Goal: Ask a question

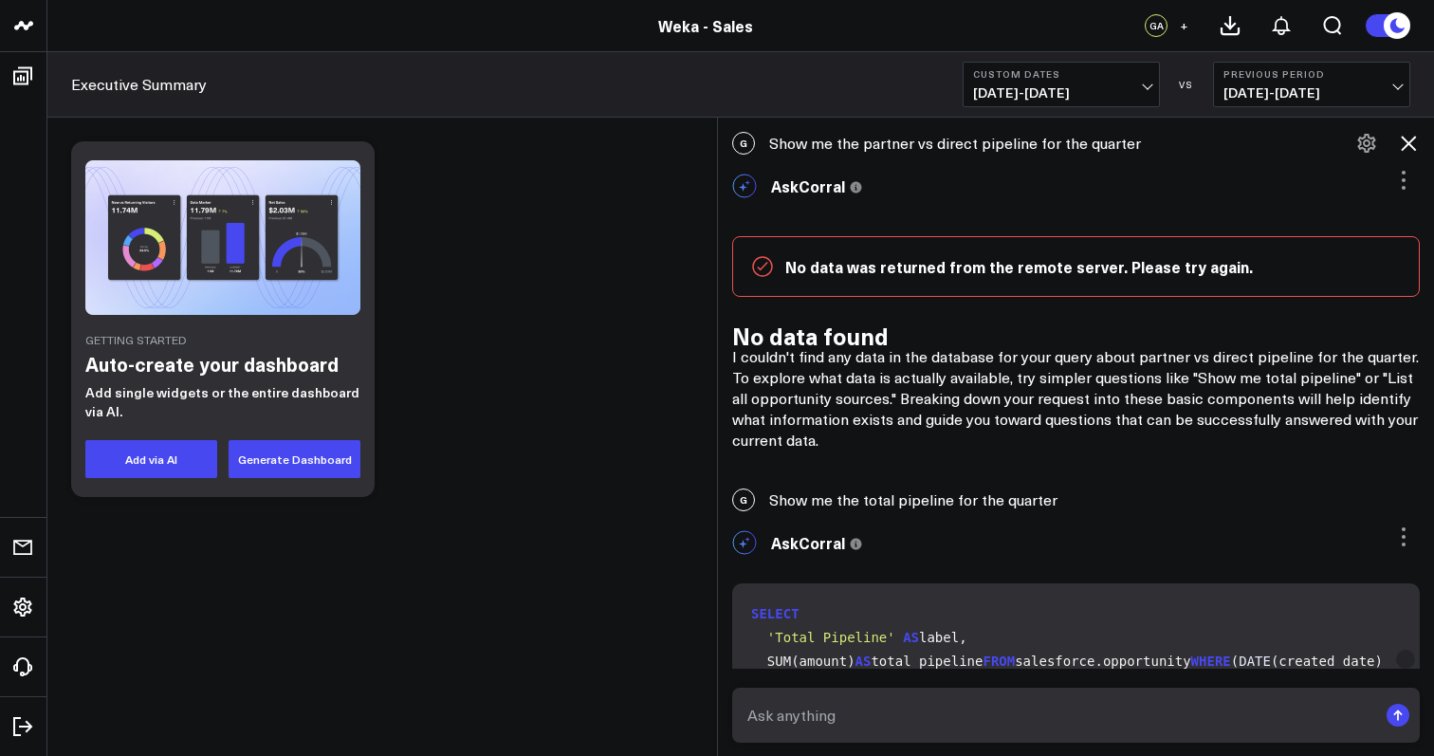
scroll to position [76, 0]
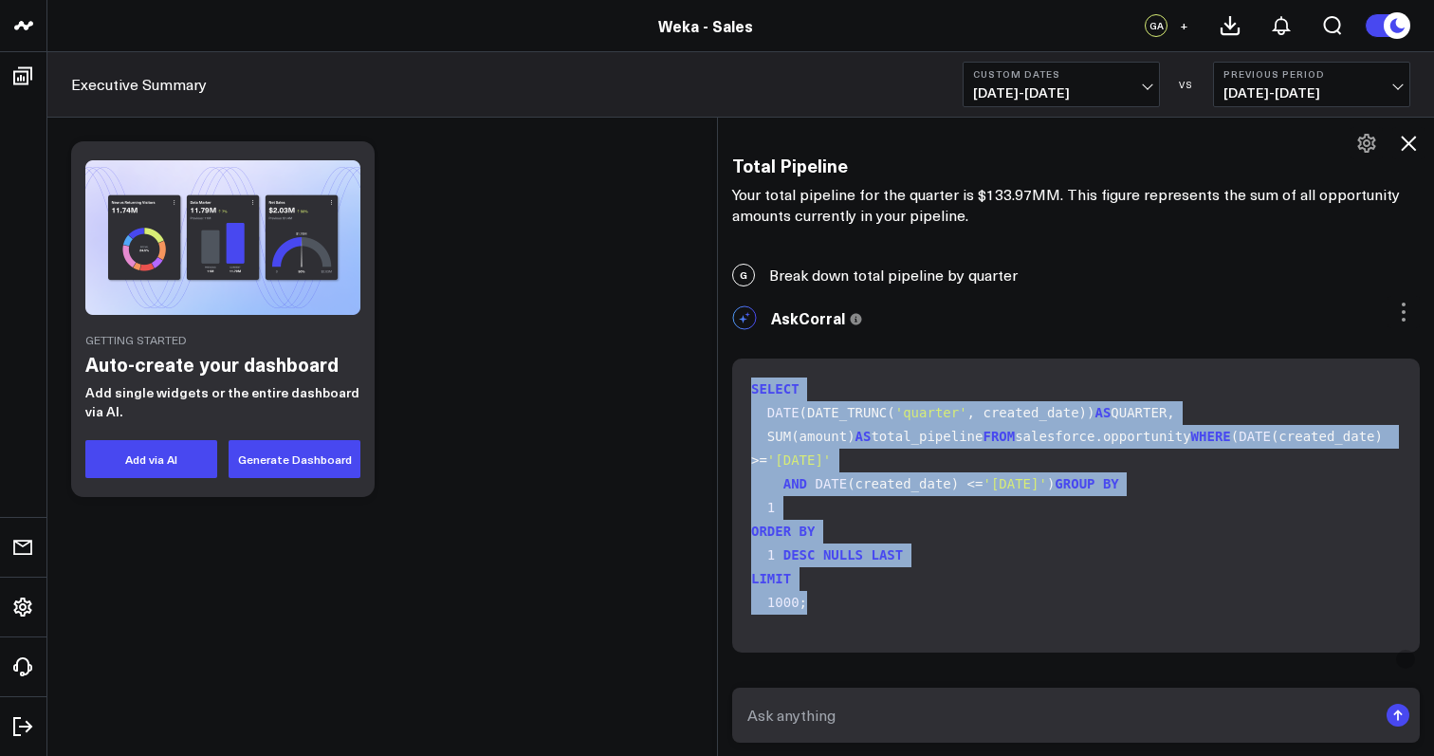
click at [995, 615] on code "SELECT DATE (DATE_TRUNC( 'quarter' , created_date)) AS QUARTER, SUM(amount) AS …" at bounding box center [1079, 495] width 657 height 237
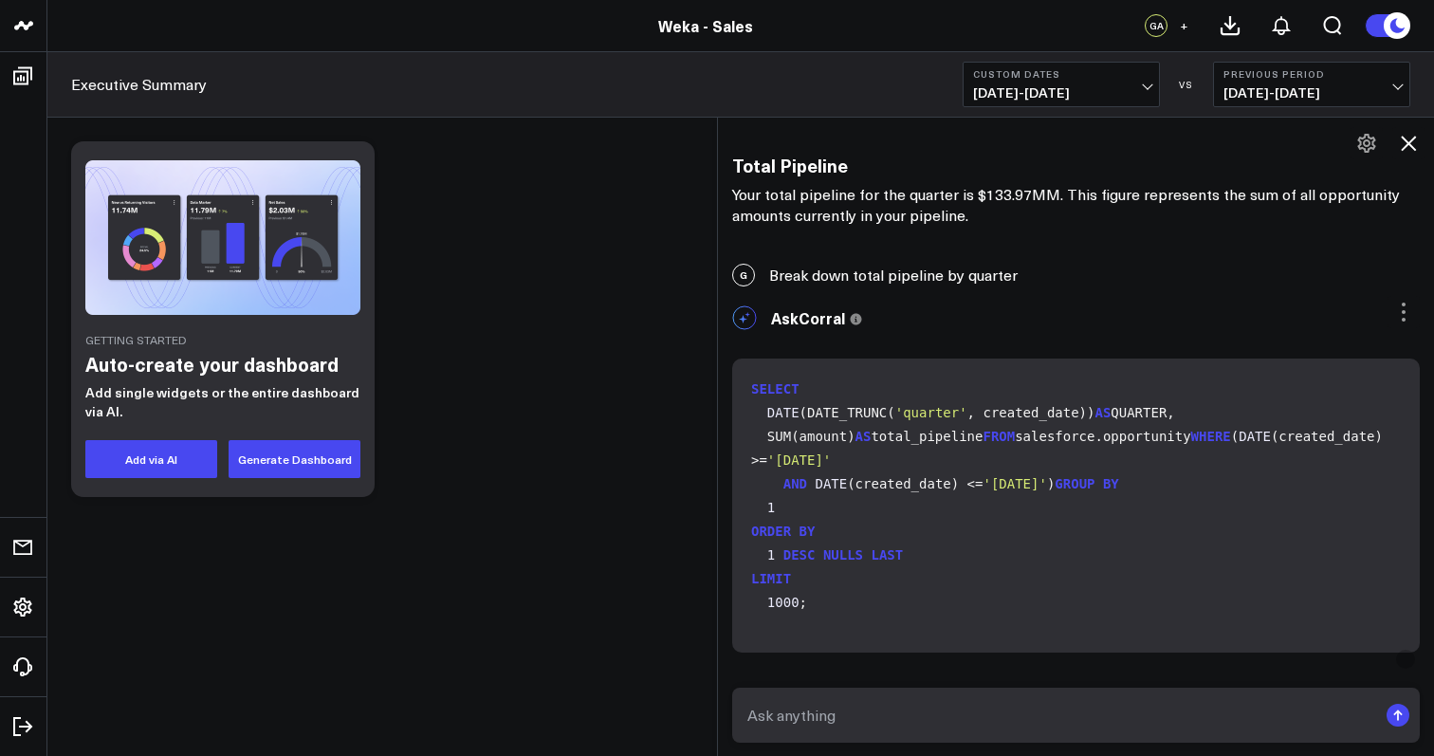
click at [860, 590] on code "SELECT DATE (DATE_TRUNC( 'quarter' , created_date)) AS QUARTER, SUM(amount) AS …" at bounding box center [1079, 495] width 657 height 237
click at [1392, 312] on icon at bounding box center [1403, 312] width 23 height 23
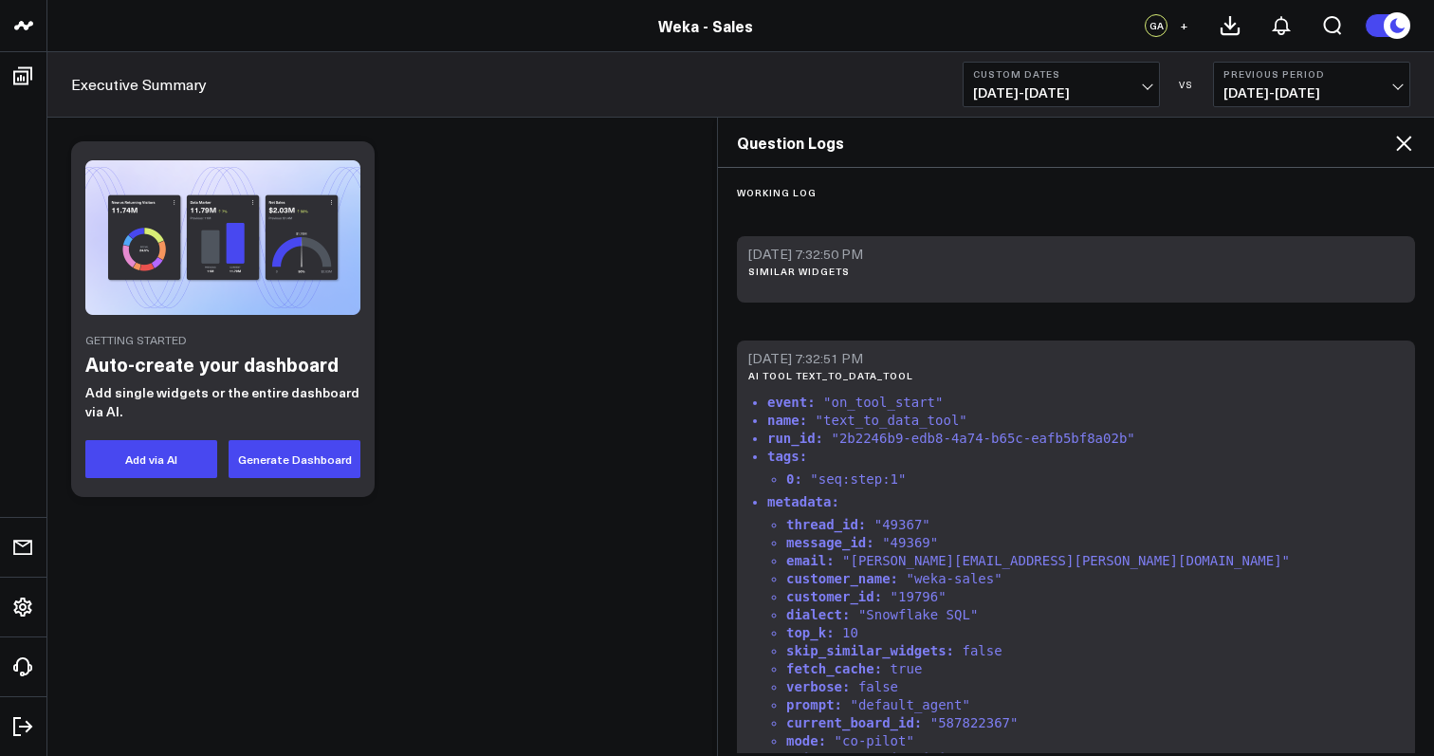
click at [1410, 133] on icon at bounding box center [1403, 143] width 23 height 23
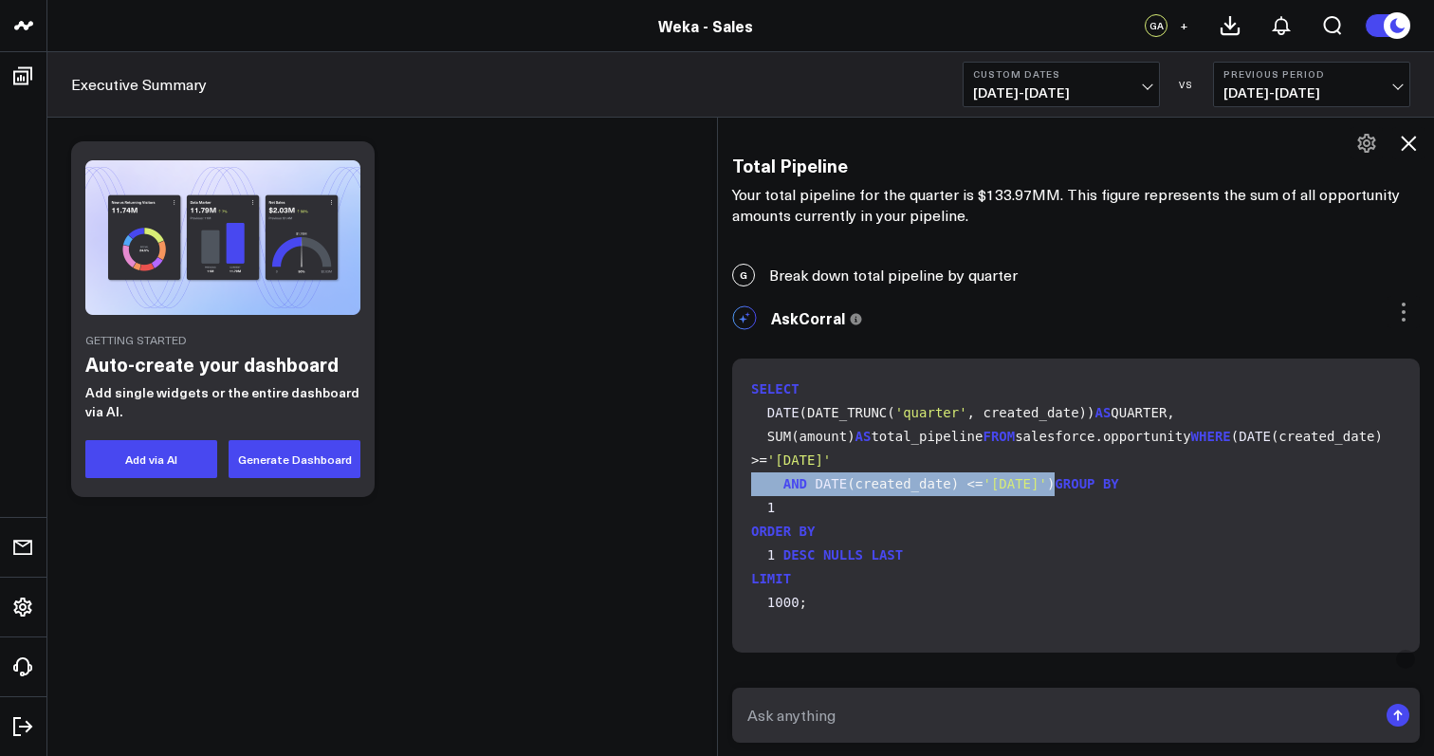
click at [924, 698] on textarea at bounding box center [1060, 715] width 635 height 34
type textarea "w"
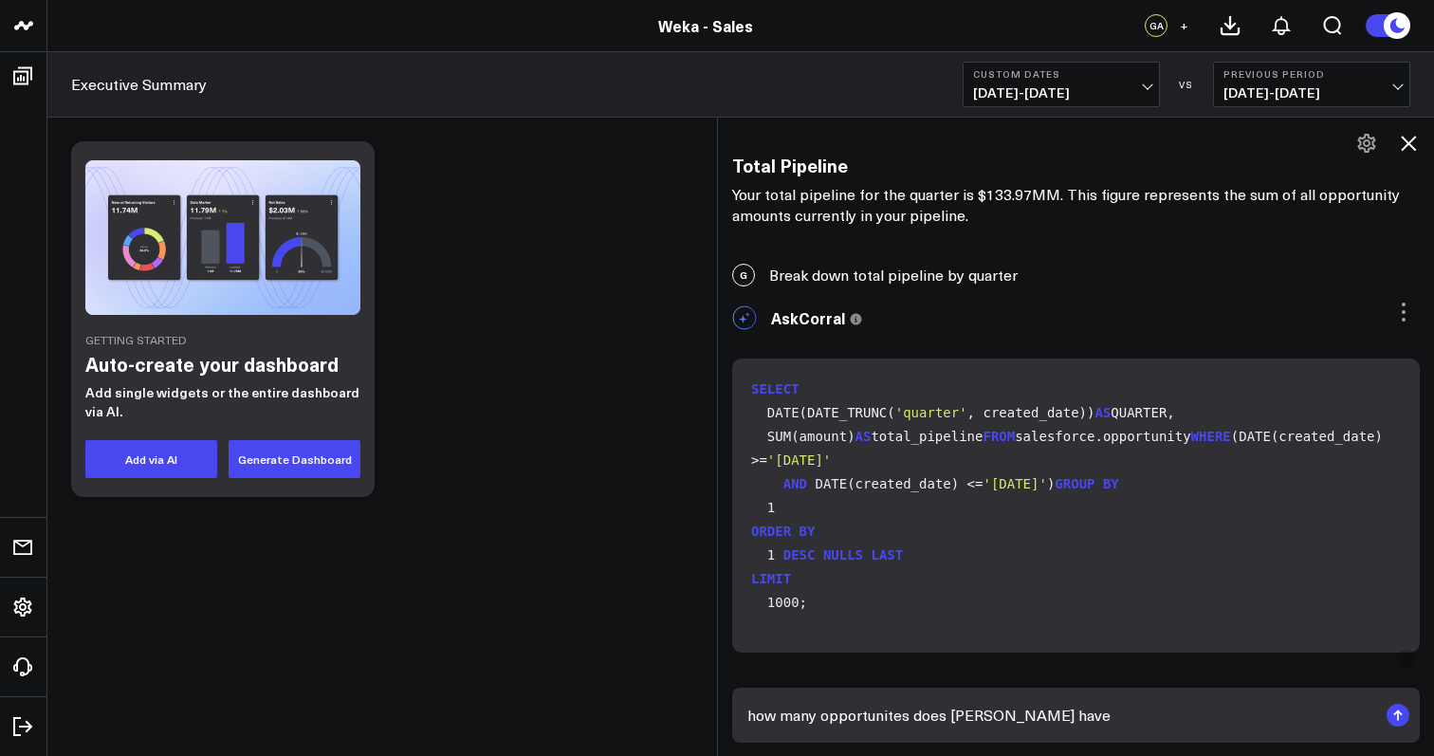
type textarea "how many opportunites does [PERSON_NAME] have?"
click at [1160, 712] on textarea at bounding box center [1060, 715] width 635 height 34
